Goal: Find specific page/section: Find specific page/section

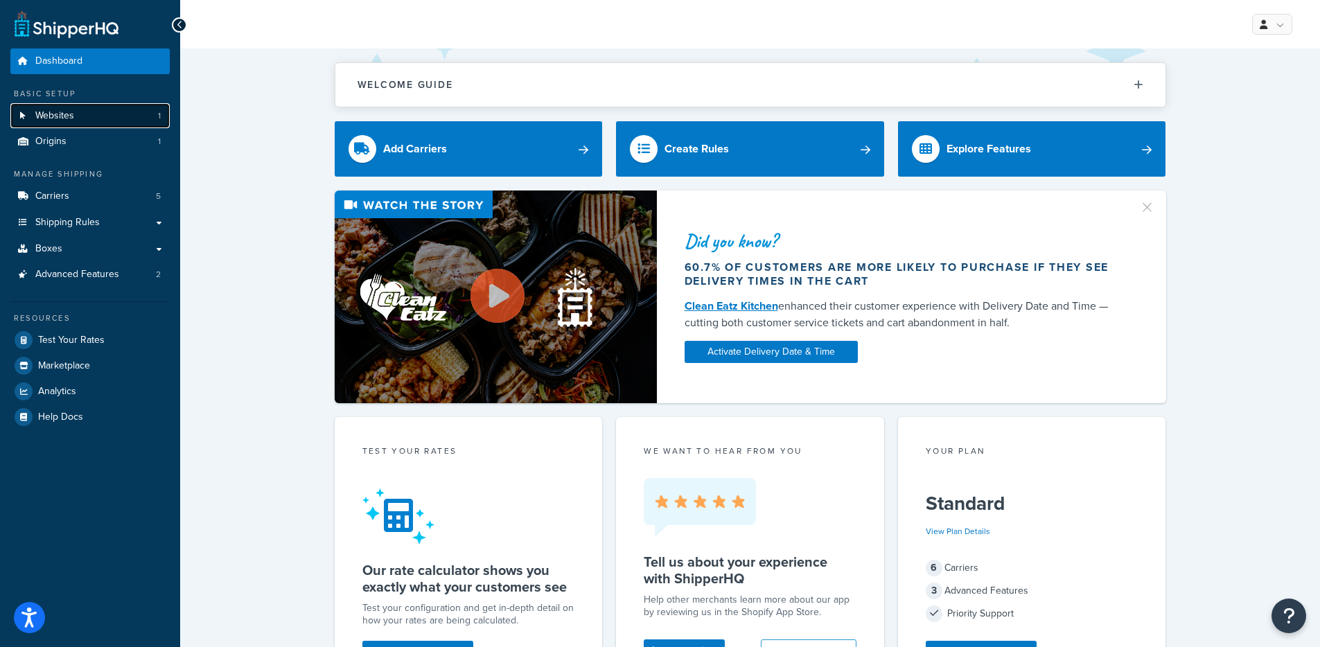
click at [94, 119] on link "Websites 1" at bounding box center [89, 116] width 159 height 26
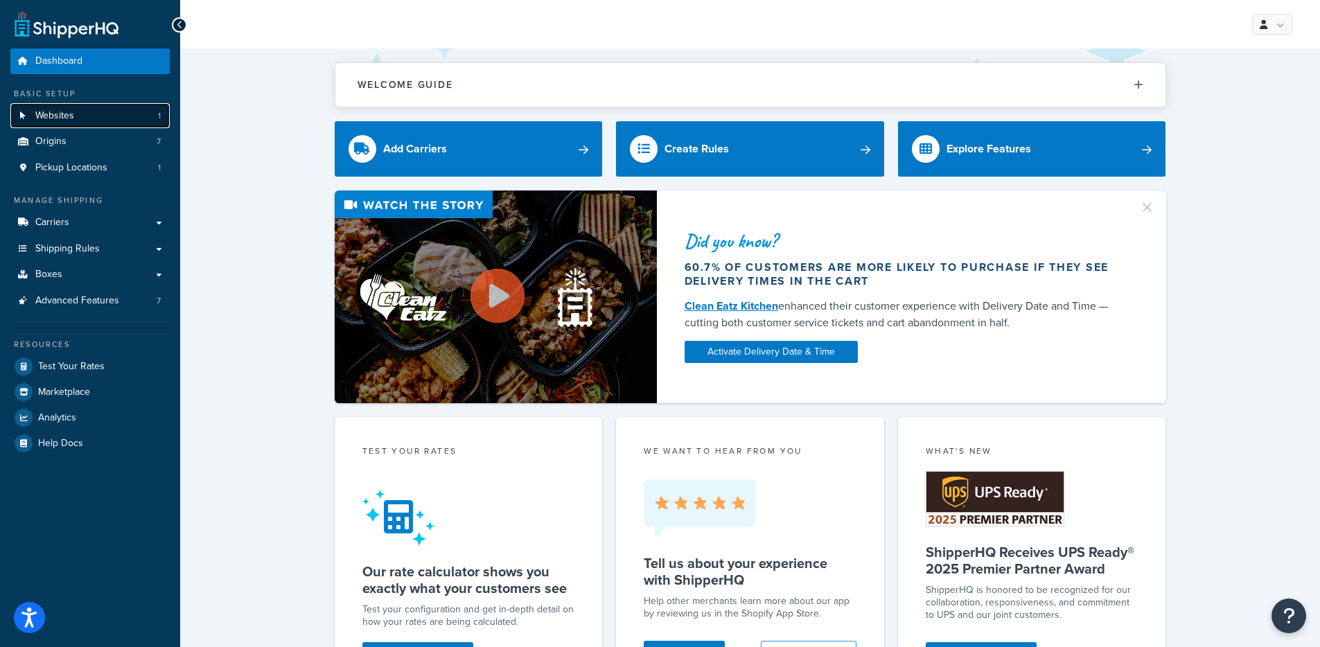
click at [107, 115] on link "Websites 1" at bounding box center [89, 116] width 159 height 26
click at [116, 114] on link "Websites 1" at bounding box center [89, 116] width 159 height 26
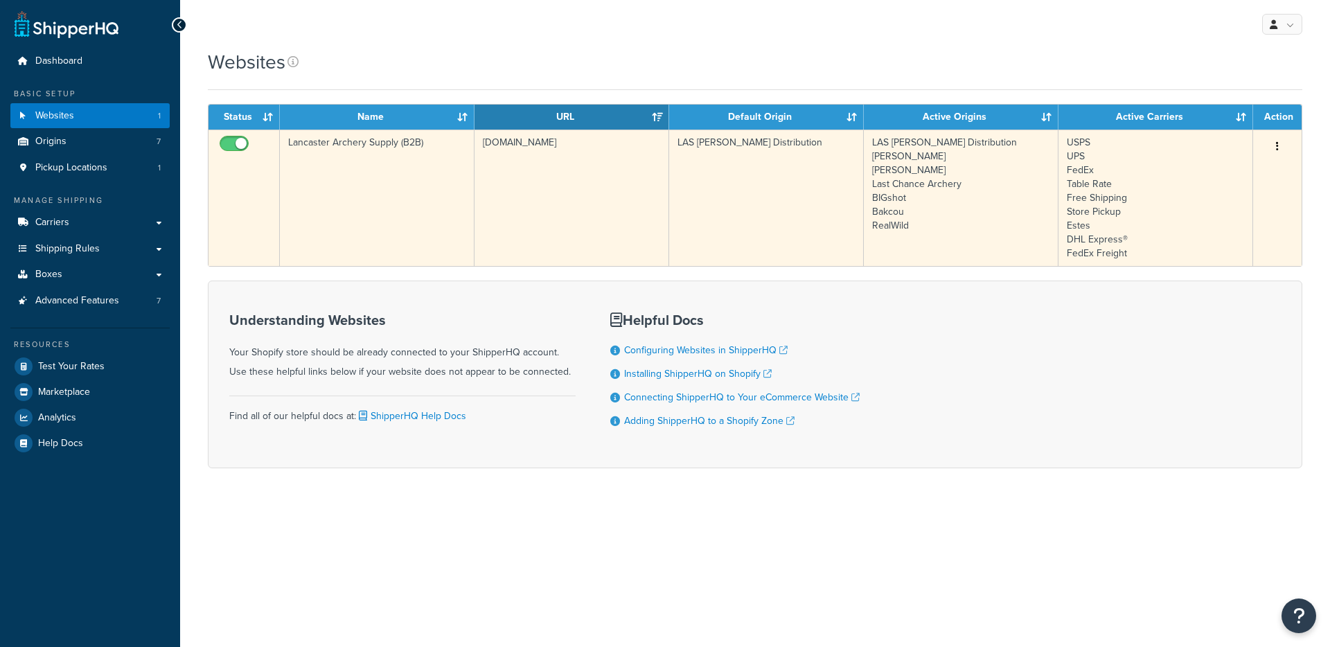
click at [371, 186] on td "Lancaster Archery Supply (B2B)" at bounding box center [377, 198] width 195 height 136
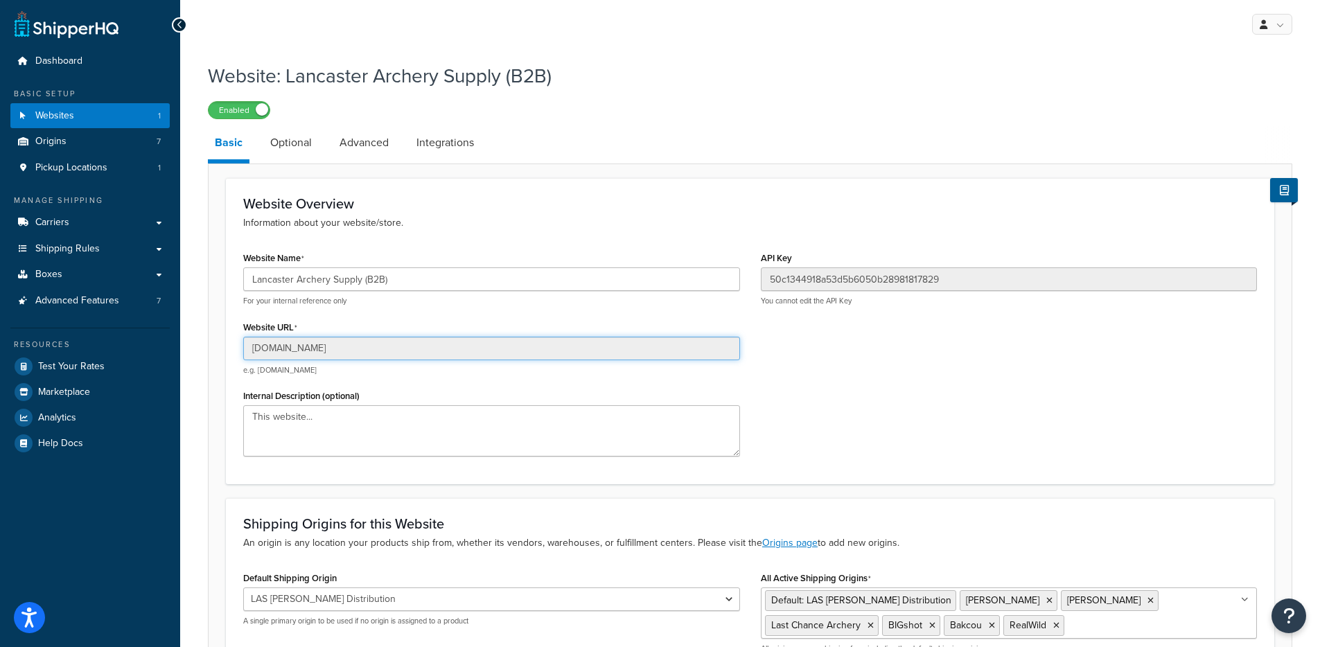
click at [308, 345] on input "[DOMAIN_NAME]" at bounding box center [491, 349] width 497 height 24
